Goal: Book appointment/travel/reservation

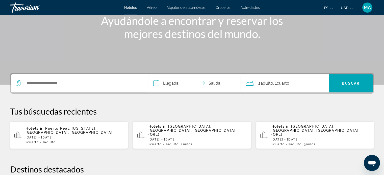
scroll to position [76, 0]
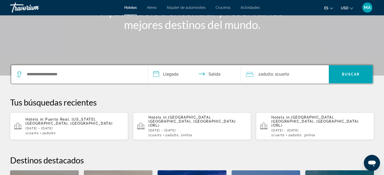
click at [186, 129] on p "[DATE] - [DATE]" at bounding box center [197, 131] width 98 height 4
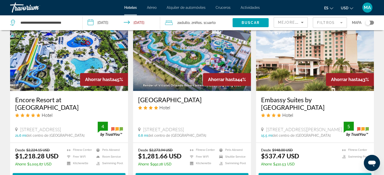
scroll to position [252, 0]
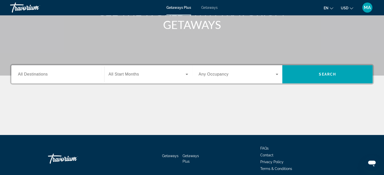
click at [62, 73] on input "Destination All Destinations" at bounding box center [58, 75] width 80 height 6
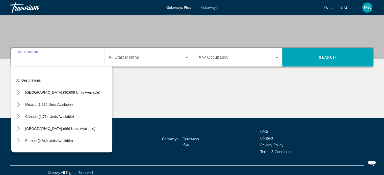
scroll to position [97, 0]
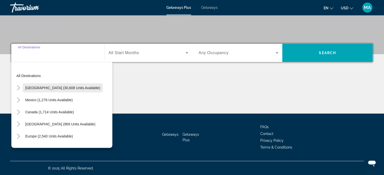
click at [23, 88] on span "Search widget" at bounding box center [63, 88] width 80 height 12
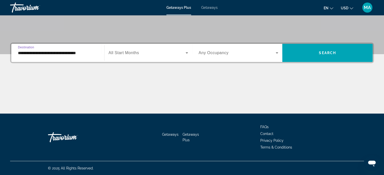
click at [26, 54] on input "**********" at bounding box center [58, 53] width 80 height 6
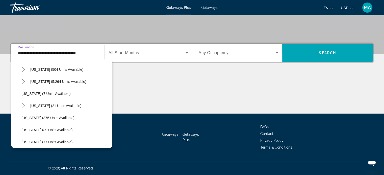
scroll to position [76, 0]
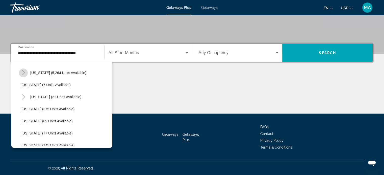
click at [23, 71] on icon "Toggle Florida (5,264 units available)" at bounding box center [23, 72] width 3 height 5
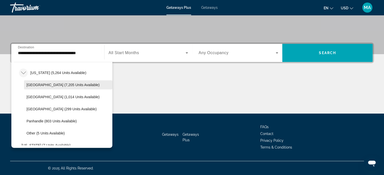
click at [51, 86] on span "[GEOGRAPHIC_DATA] (7,205 units available)" at bounding box center [62, 85] width 73 height 4
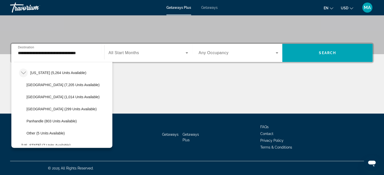
type input "**********"
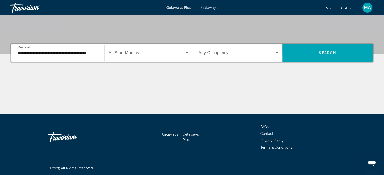
click at [169, 56] on div "Search widget" at bounding box center [147, 53] width 79 height 14
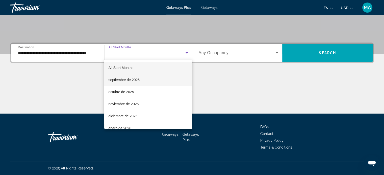
click at [148, 81] on mat-option "septiembre de 2025" at bounding box center [148, 80] width 88 height 12
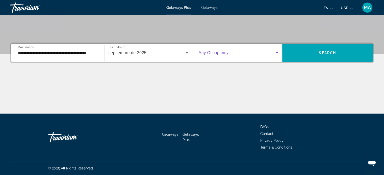
click at [244, 53] on span "Search widget" at bounding box center [236, 53] width 77 height 6
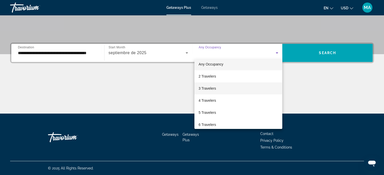
scroll to position [0, 0]
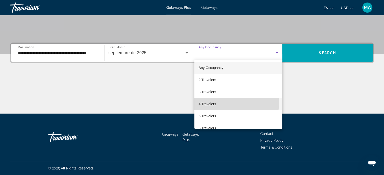
click at [220, 103] on mat-option "4 Travelers" at bounding box center [238, 104] width 88 height 12
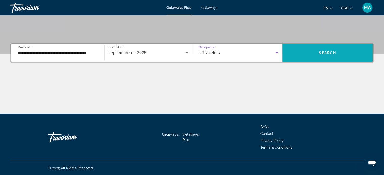
click at [298, 52] on span "Search widget" at bounding box center [327, 53] width 90 height 12
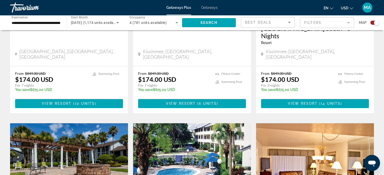
scroll to position [504, 0]
